Goal: Use online tool/utility

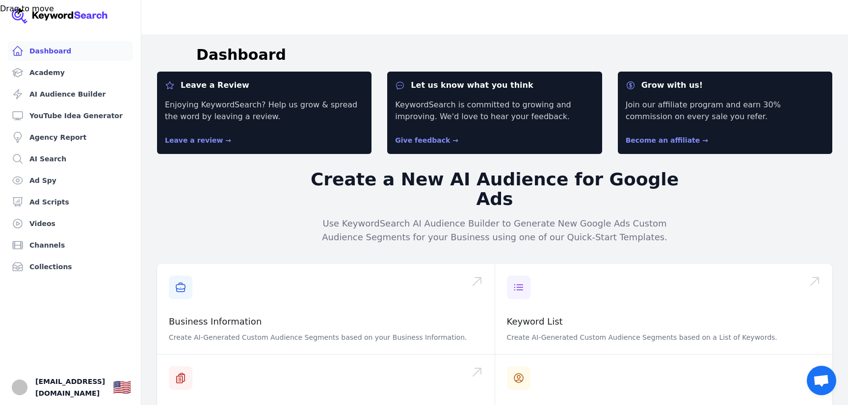
scroll to position [358, 0]
